Goal: Information Seeking & Learning: Check status

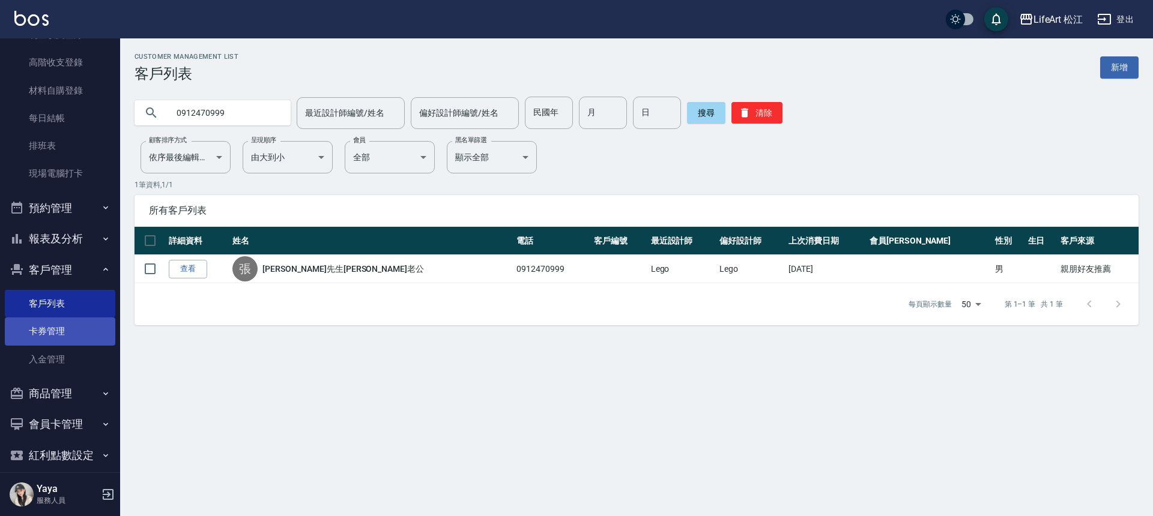
scroll to position [126, 0]
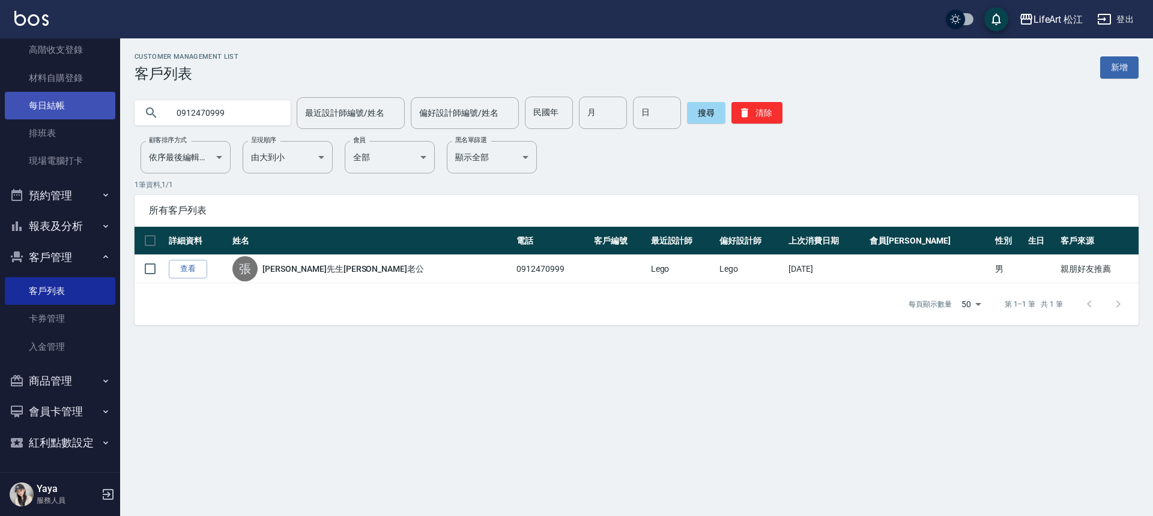
drag, startPoint x: 226, startPoint y: 112, endPoint x: 108, endPoint y: 101, distance: 118.8
click at [108, 101] on div "LifeArt 松江 登出 櫃檯作業 打帳單 帳單列表 現金收支登錄 高階收支登錄 材料自購登錄 每日結帳 排班表 現場電腦打卡 預約管理 預約管理 單日預約…" at bounding box center [576, 258] width 1153 height 516
type input "0958048170"
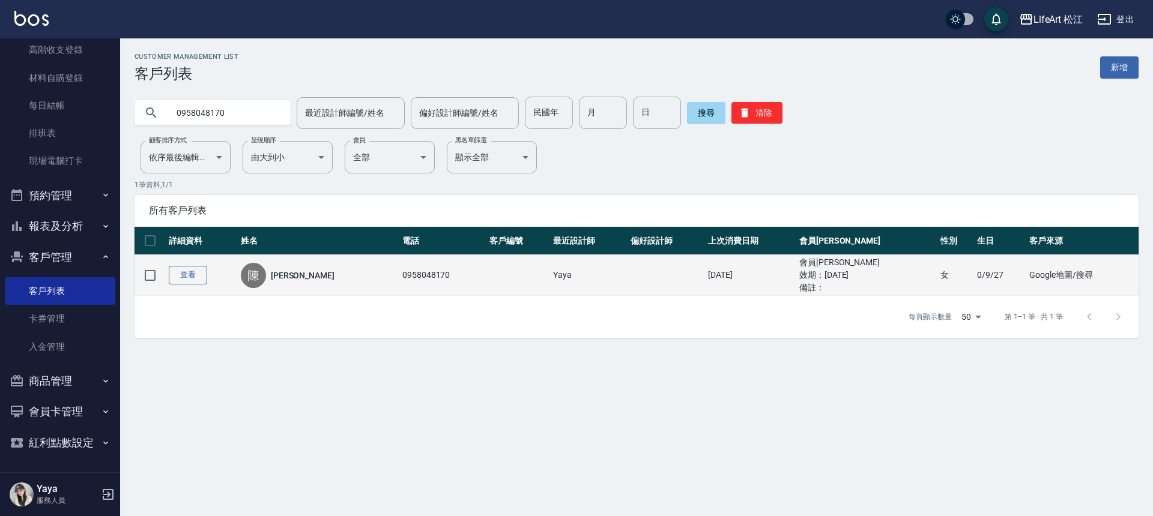
click at [198, 276] on link "查看" at bounding box center [188, 275] width 38 height 19
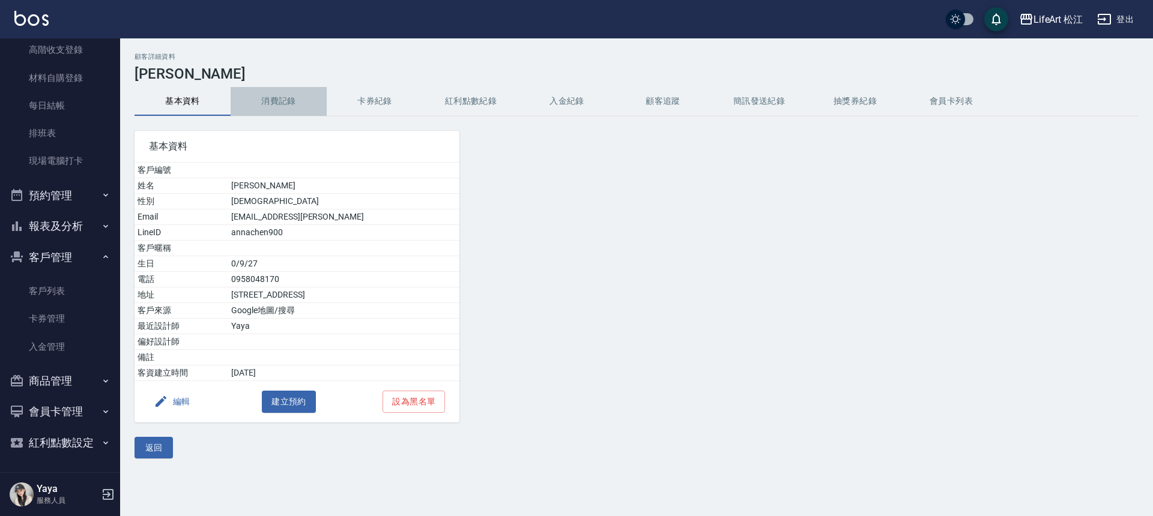
click at [285, 99] on button "消費記錄" at bounding box center [279, 101] width 96 height 29
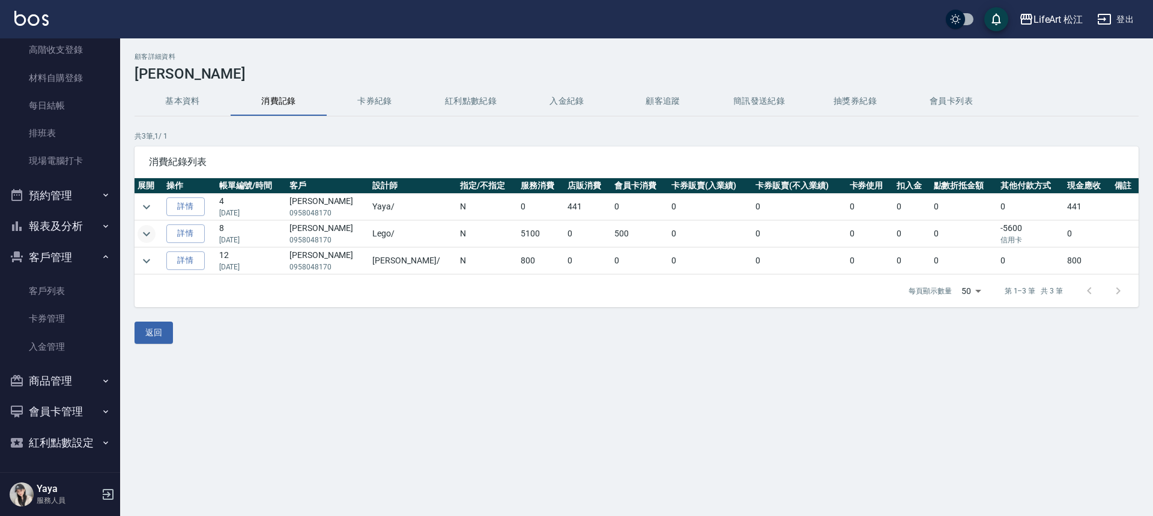
click at [149, 235] on icon "expand row" at bounding box center [146, 234] width 14 height 14
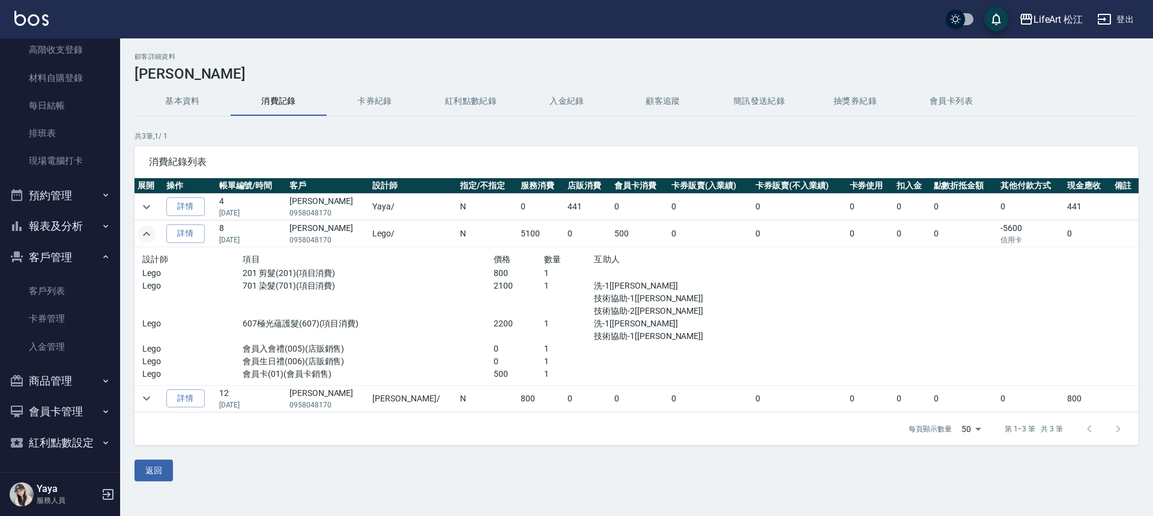
click at [151, 237] on icon "expand row" at bounding box center [146, 234] width 14 height 14
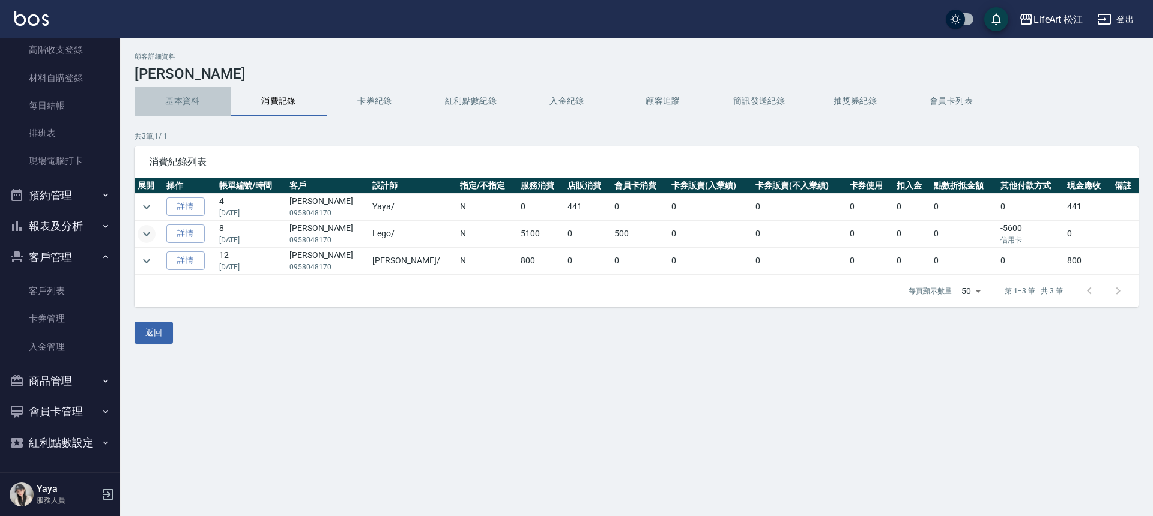
click at [204, 100] on button "基本資料" at bounding box center [182, 101] width 96 height 29
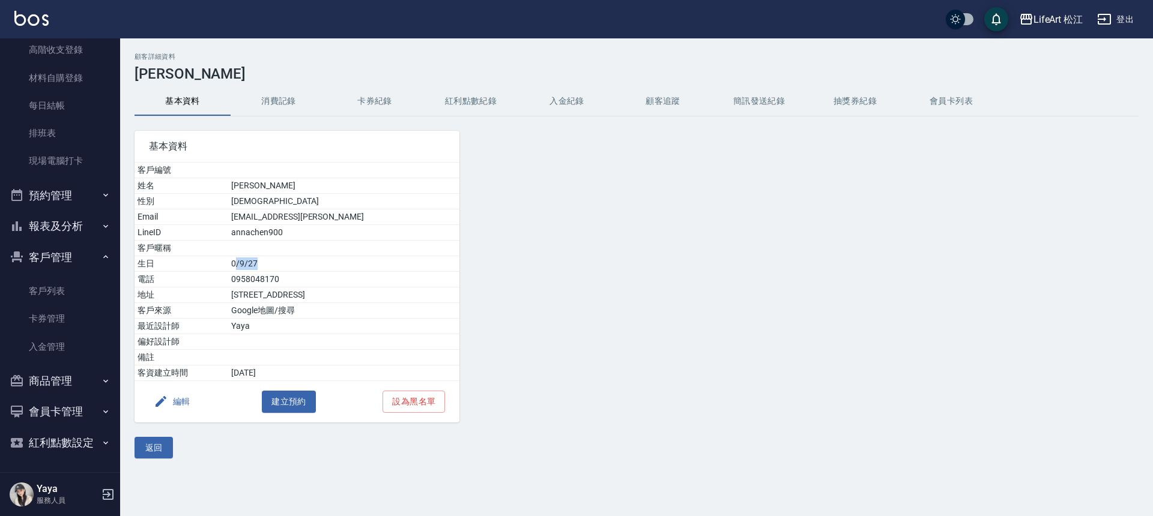
drag, startPoint x: 226, startPoint y: 265, endPoint x: 252, endPoint y: 267, distance: 26.4
click at [252, 267] on td "0/9/27" at bounding box center [343, 264] width 231 height 16
click at [265, 104] on button "消費記錄" at bounding box center [279, 101] width 96 height 29
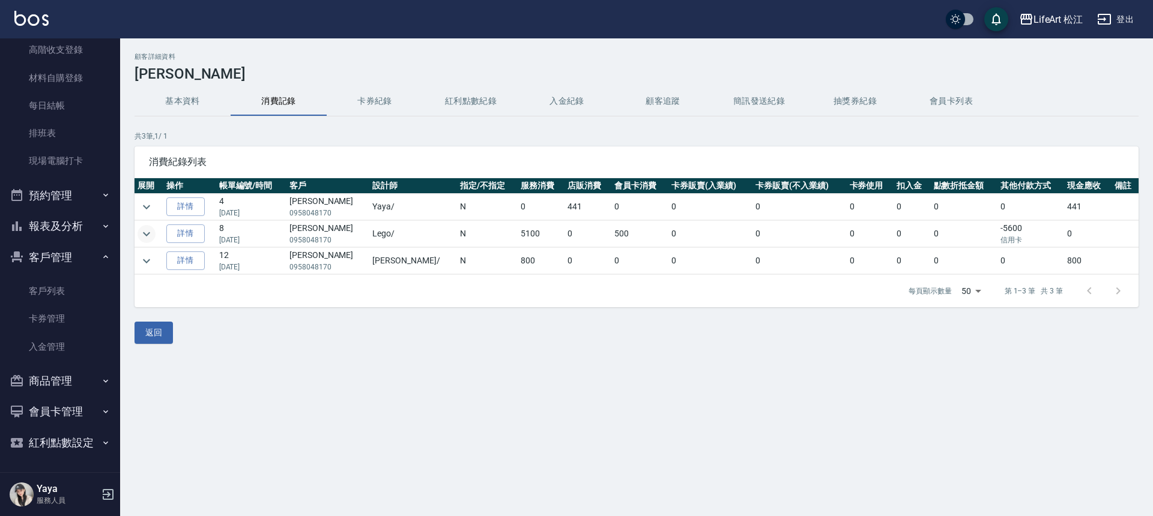
click at [143, 229] on icon "expand row" at bounding box center [146, 234] width 14 height 14
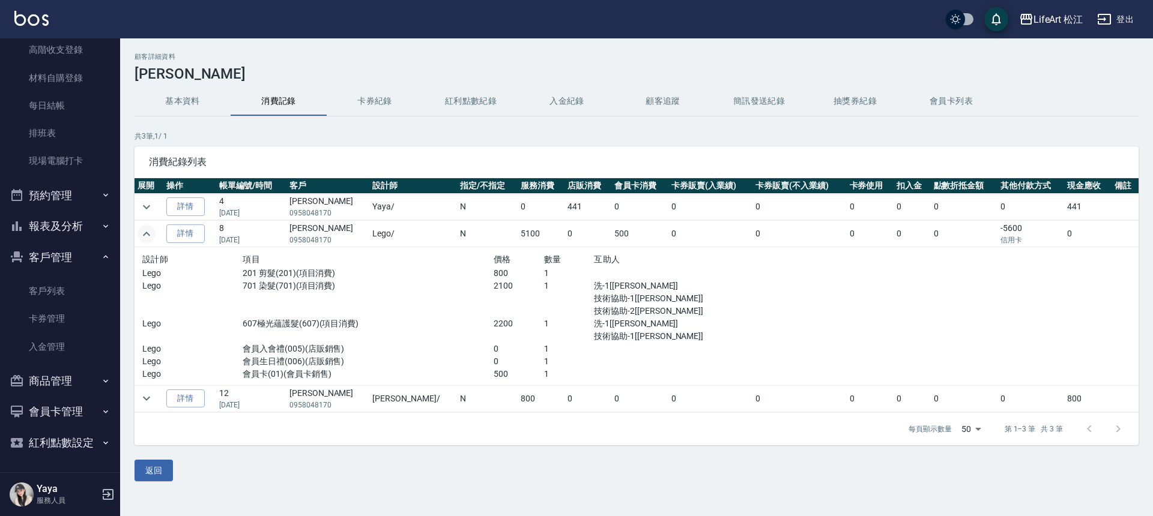
drag, startPoint x: 250, startPoint y: 238, endPoint x: 226, endPoint y: 235, distance: 24.8
click at [226, 235] on p "[DATE]" at bounding box center [251, 240] width 64 height 11
click at [223, 243] on td "8 [DATE]" at bounding box center [251, 234] width 70 height 26
click at [185, 97] on button "基本資料" at bounding box center [182, 101] width 96 height 29
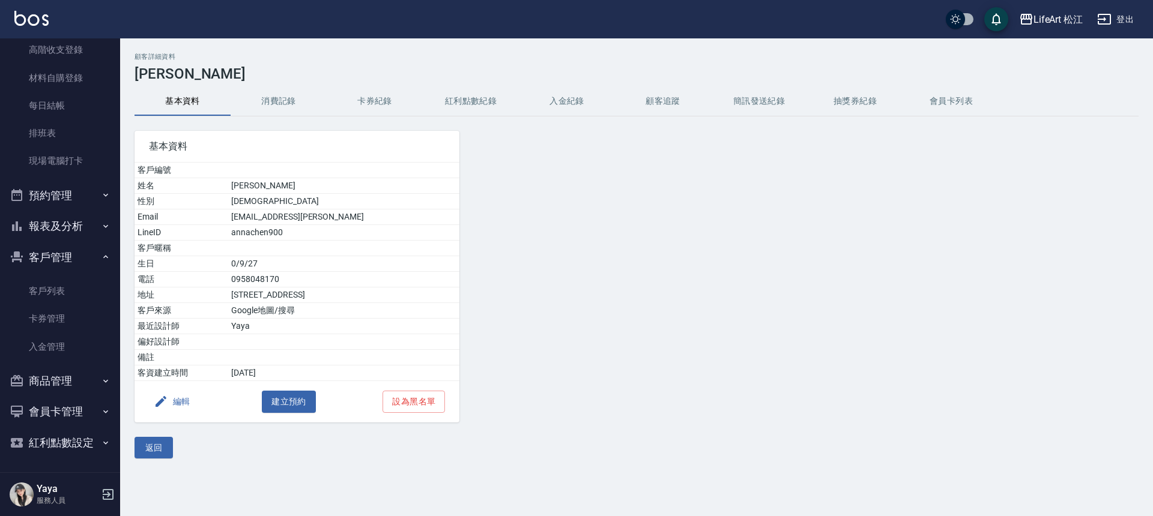
click at [363, 101] on button "卡券紀錄" at bounding box center [375, 101] width 96 height 29
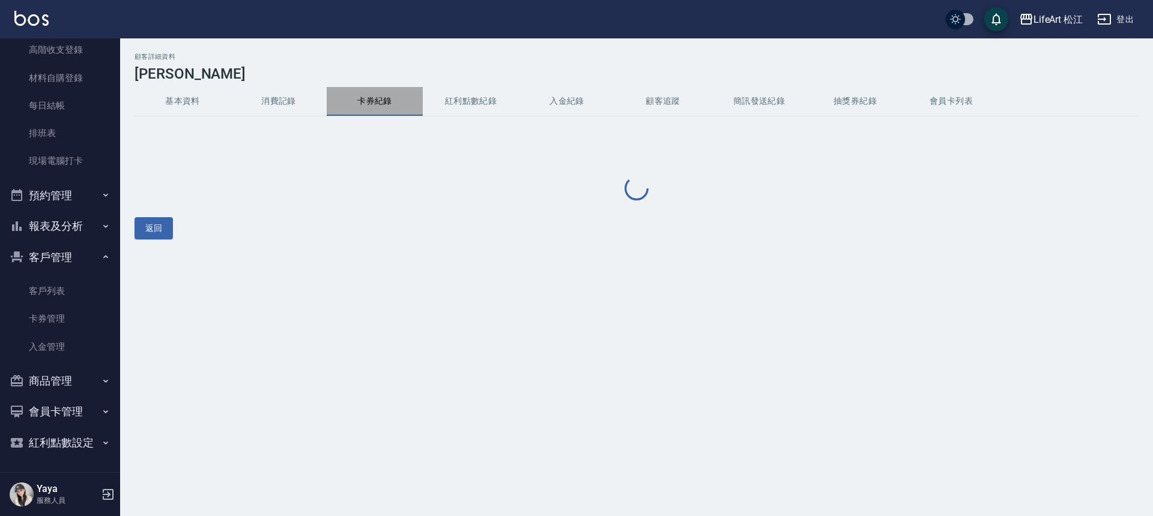
click at [363, 101] on button "卡券紀錄" at bounding box center [375, 101] width 96 height 29
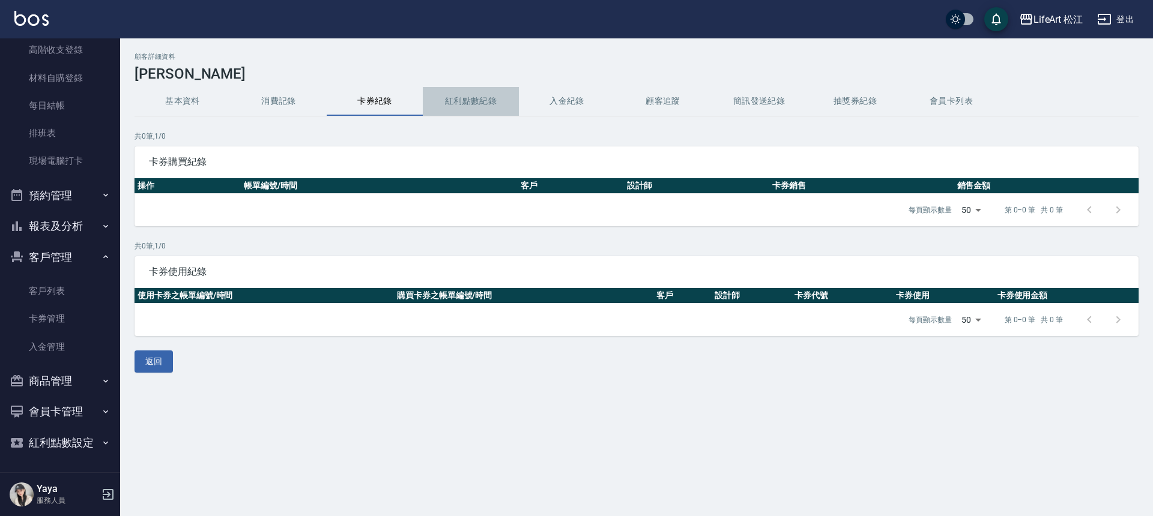
click at [492, 93] on button "紅利點數紀錄" at bounding box center [471, 101] width 96 height 29
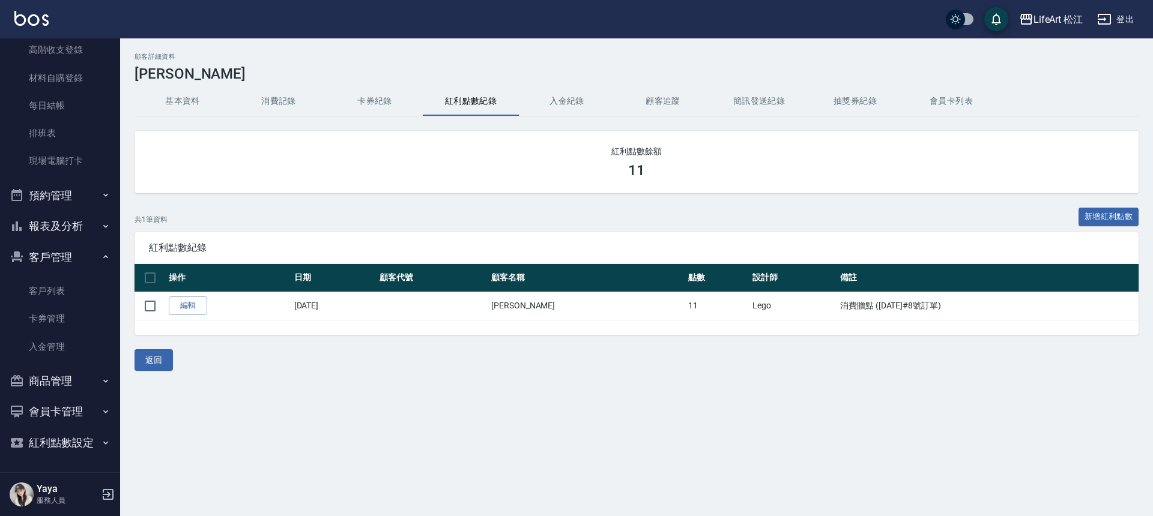
click at [579, 101] on button "入金紀錄" at bounding box center [567, 101] width 96 height 29
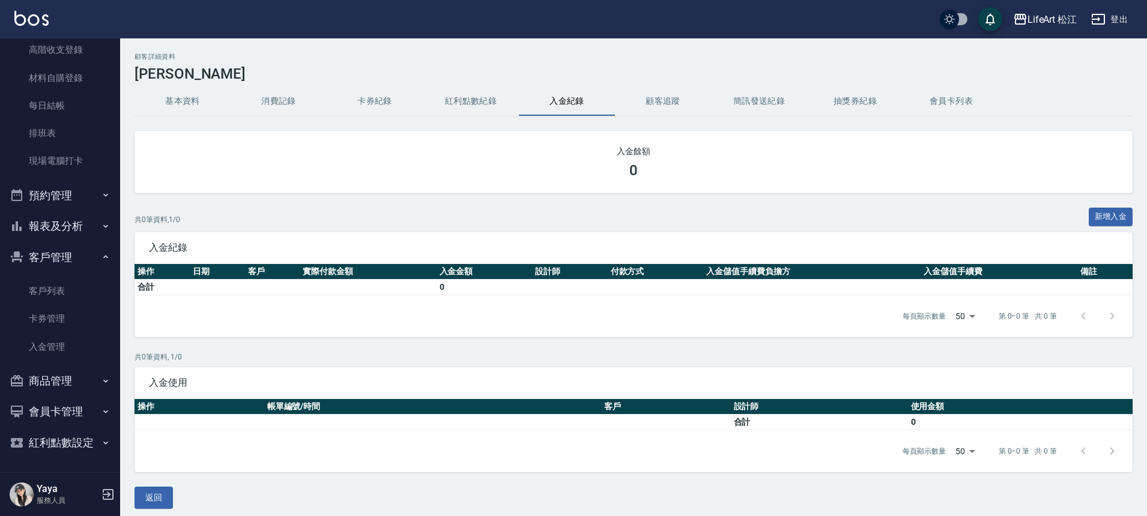
click at [199, 94] on button "基本資料" at bounding box center [182, 101] width 96 height 29
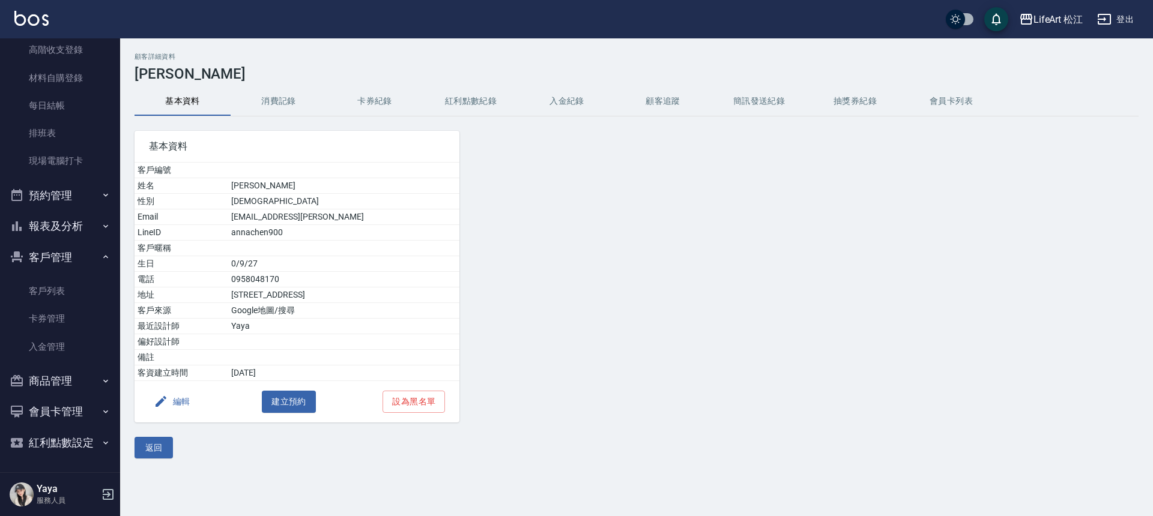
click at [271, 101] on button "消費記錄" at bounding box center [279, 101] width 96 height 29
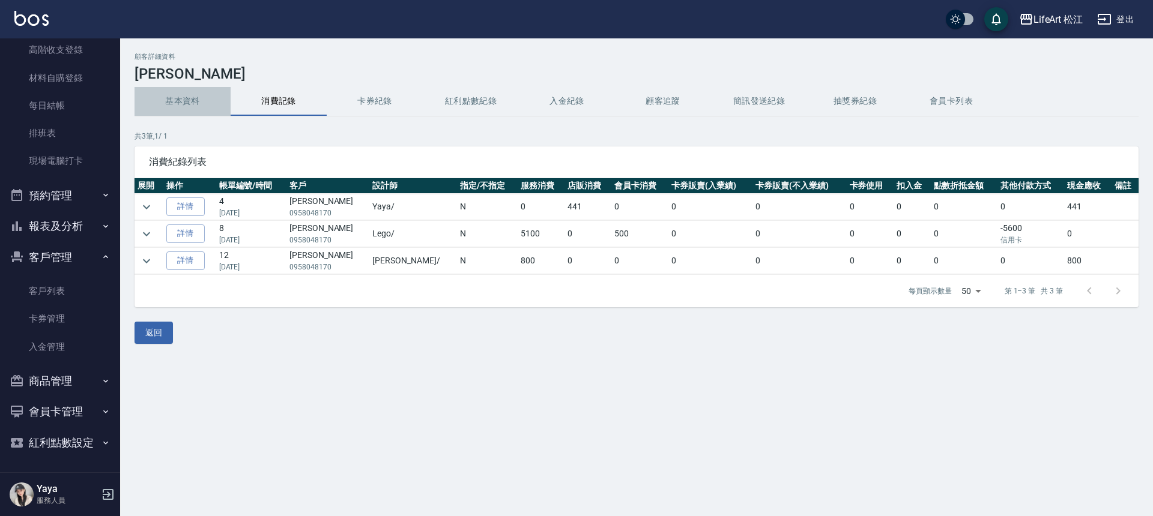
click at [180, 98] on button "基本資料" at bounding box center [182, 101] width 96 height 29
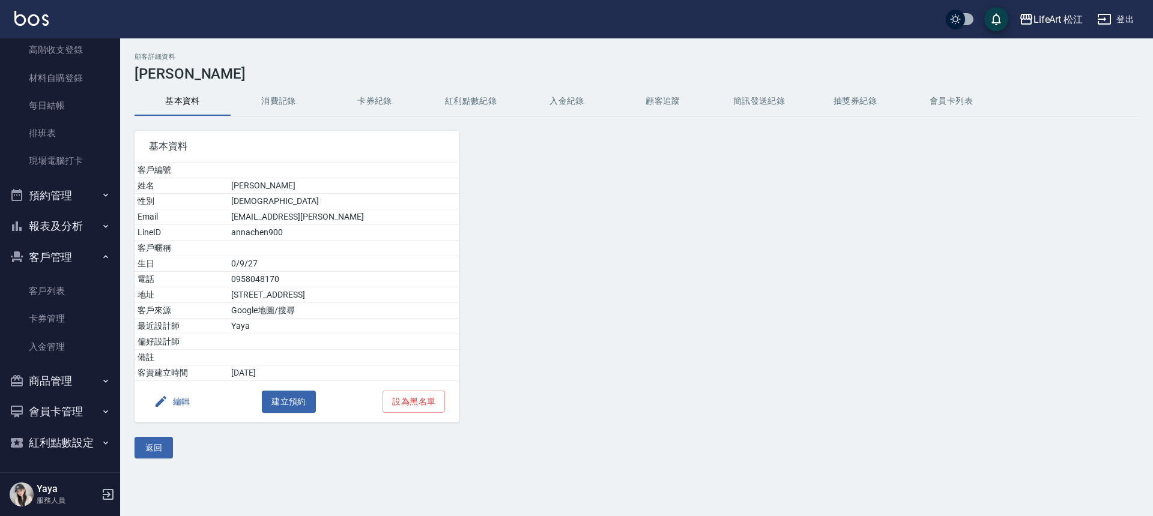
click at [306, 106] on button "消費記錄" at bounding box center [279, 101] width 96 height 29
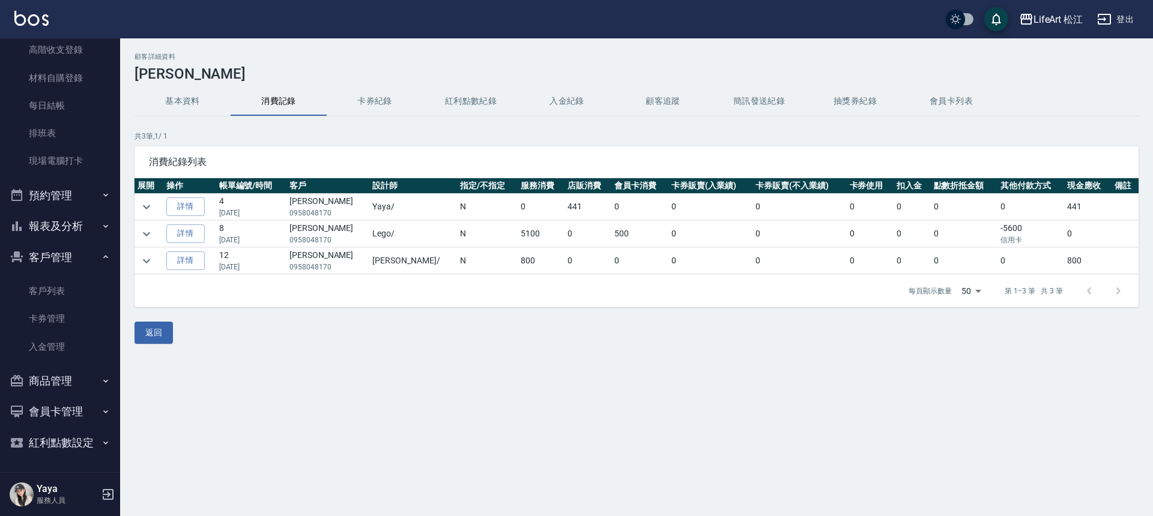
click at [186, 95] on button "基本資料" at bounding box center [182, 101] width 96 height 29
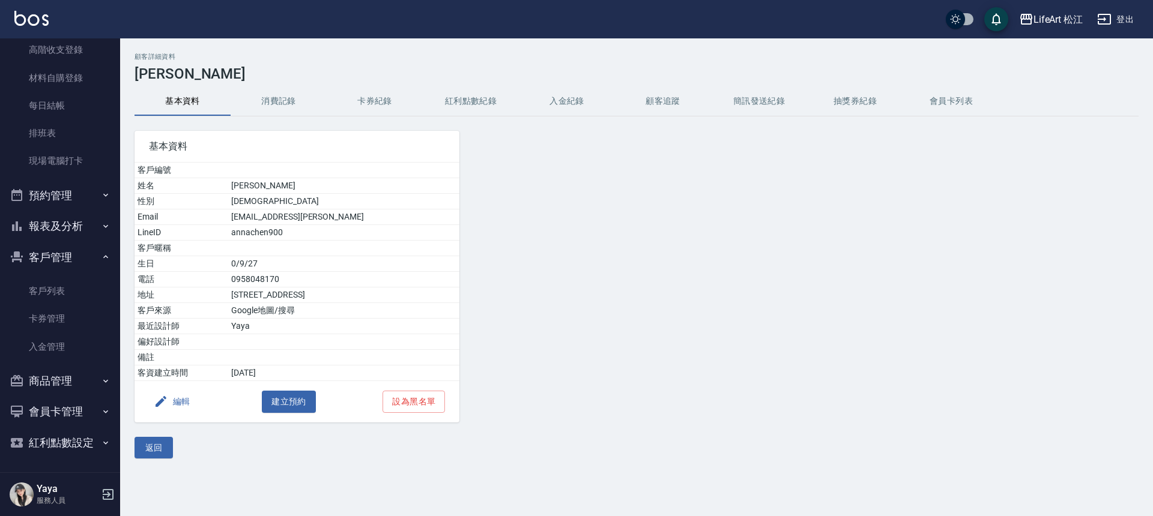
drag, startPoint x: 371, startPoint y: 100, endPoint x: 317, endPoint y: 106, distance: 54.4
click at [371, 100] on button "卡券紀錄" at bounding box center [375, 101] width 96 height 29
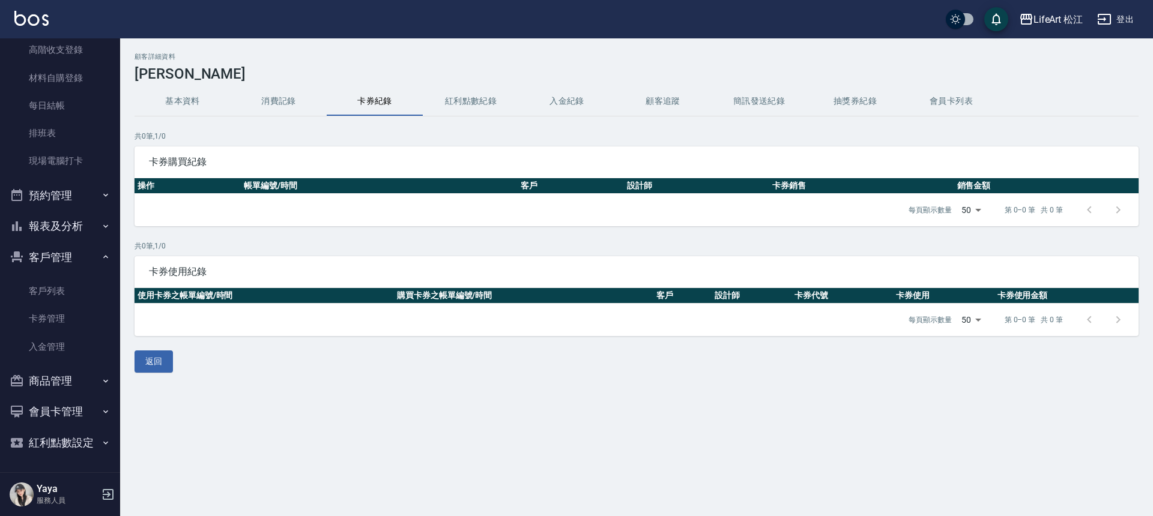
click at [296, 106] on button "消費記錄" at bounding box center [279, 101] width 96 height 29
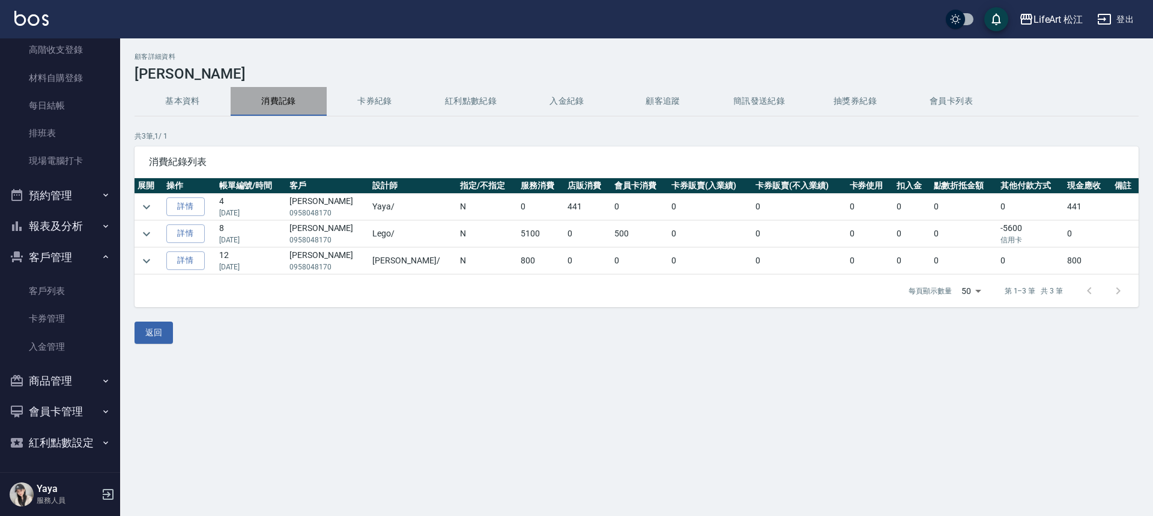
click at [297, 107] on button "消費記錄" at bounding box center [279, 101] width 96 height 29
